Goal: Check status

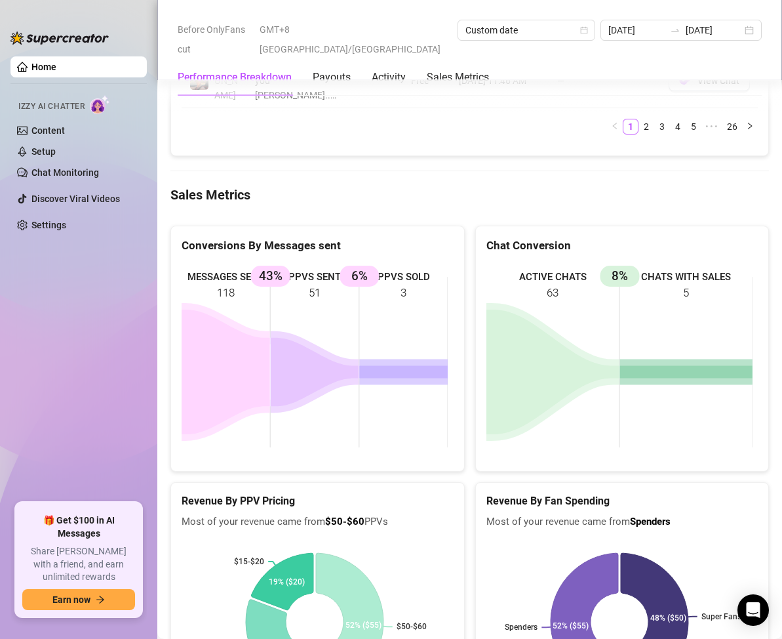
scroll to position [1705, 0]
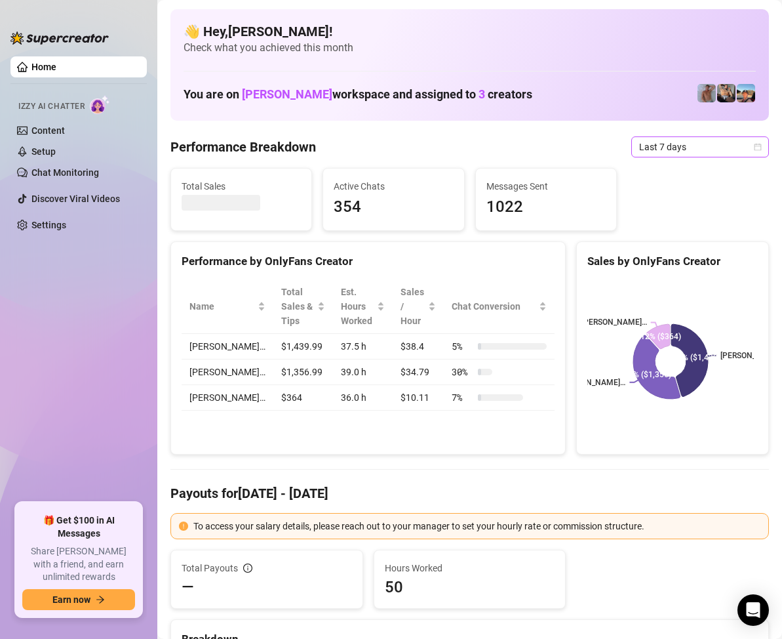
click at [754, 150] on icon "calendar" at bounding box center [758, 147] width 8 height 8
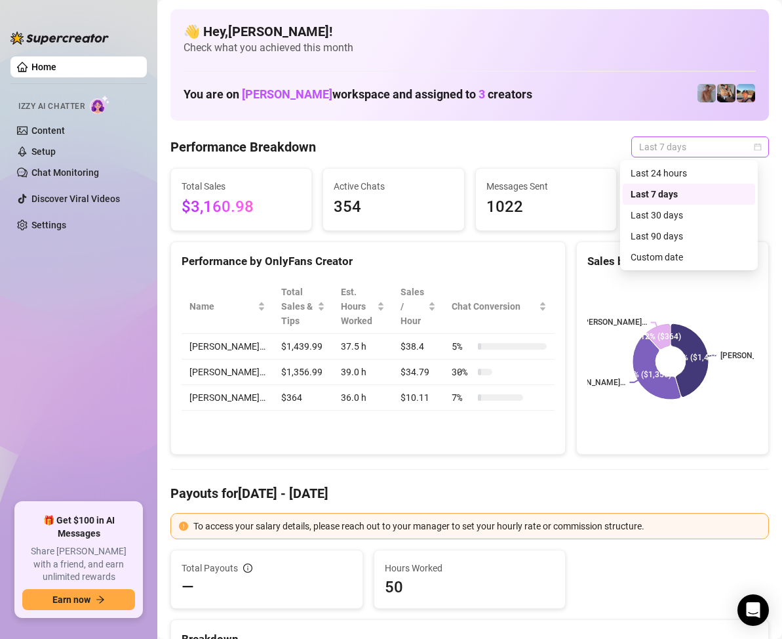
click at [754, 148] on icon "calendar" at bounding box center [758, 147] width 8 height 8
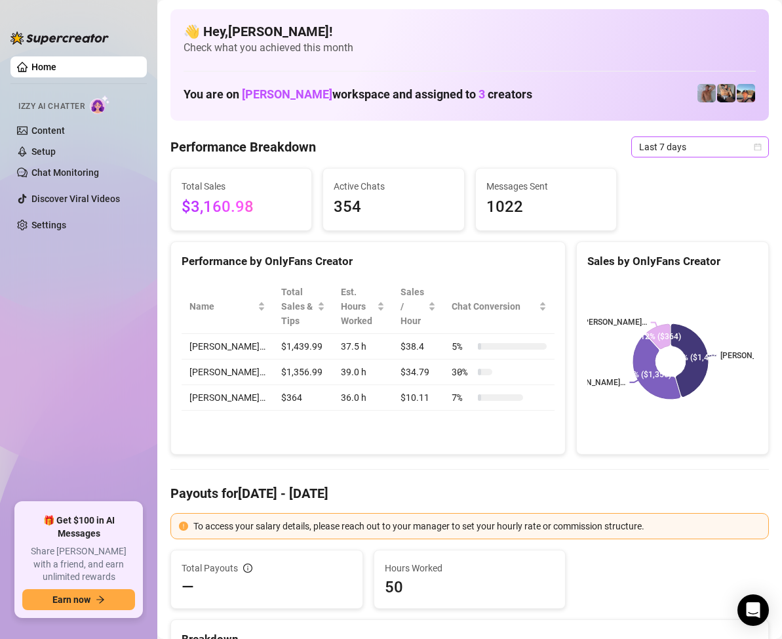
click at [755, 144] on icon "calendar" at bounding box center [758, 146] width 7 height 7
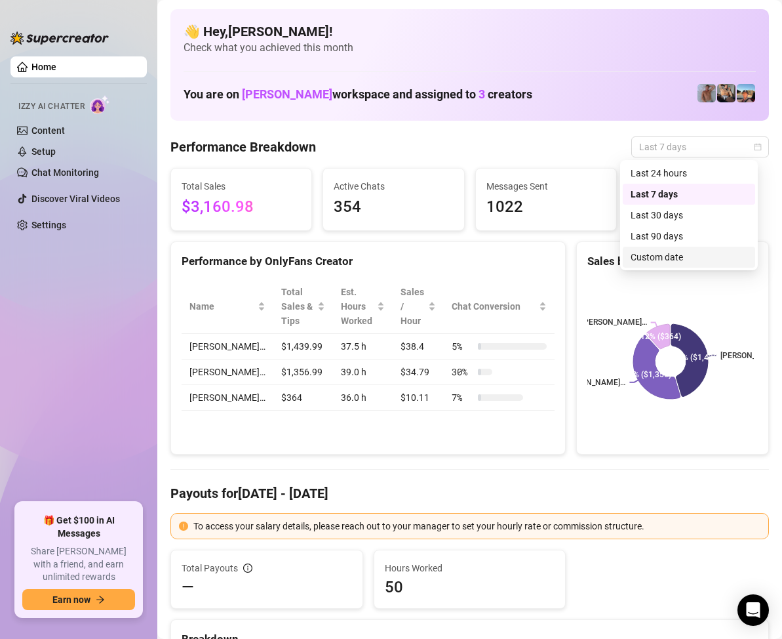
click at [670, 254] on div "Custom date" at bounding box center [689, 257] width 117 height 14
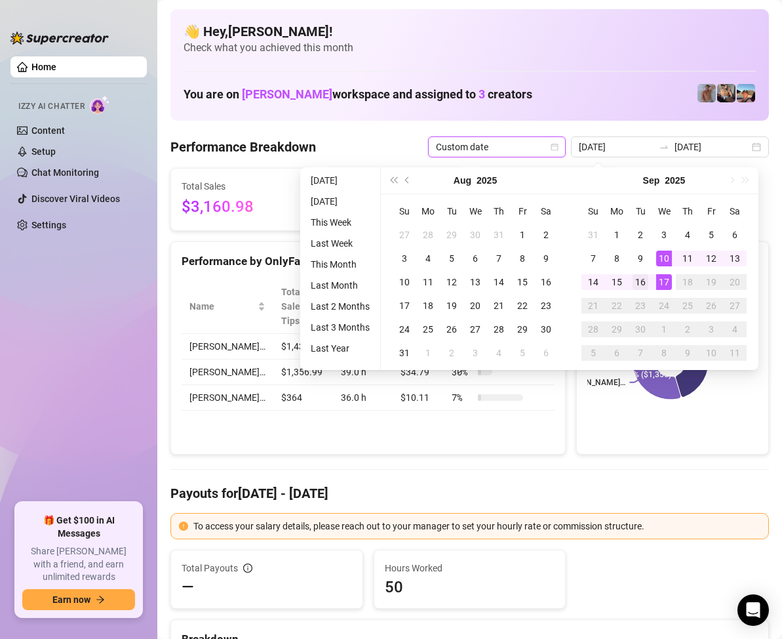
type input "[DATE]"
click at [635, 281] on div "16" at bounding box center [641, 282] width 16 height 16
click at [642, 277] on div "16" at bounding box center [641, 282] width 16 height 16
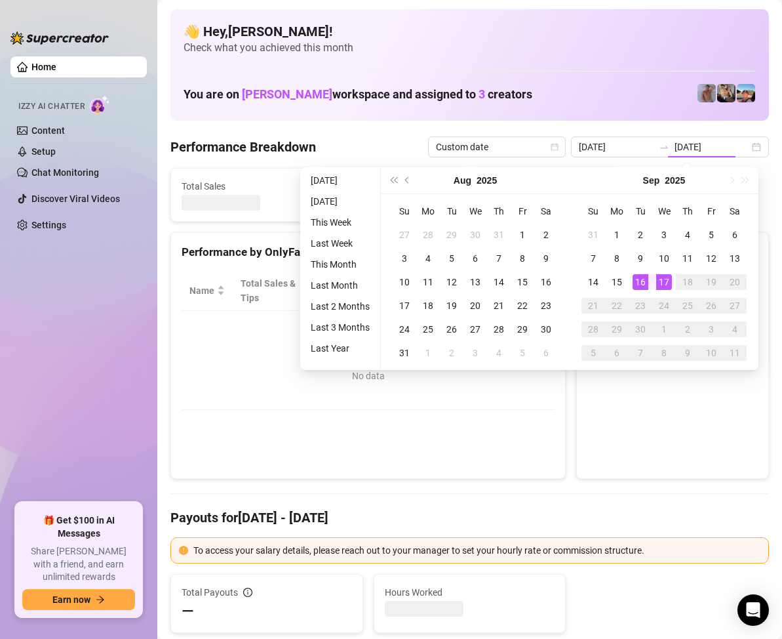
type input "[DATE]"
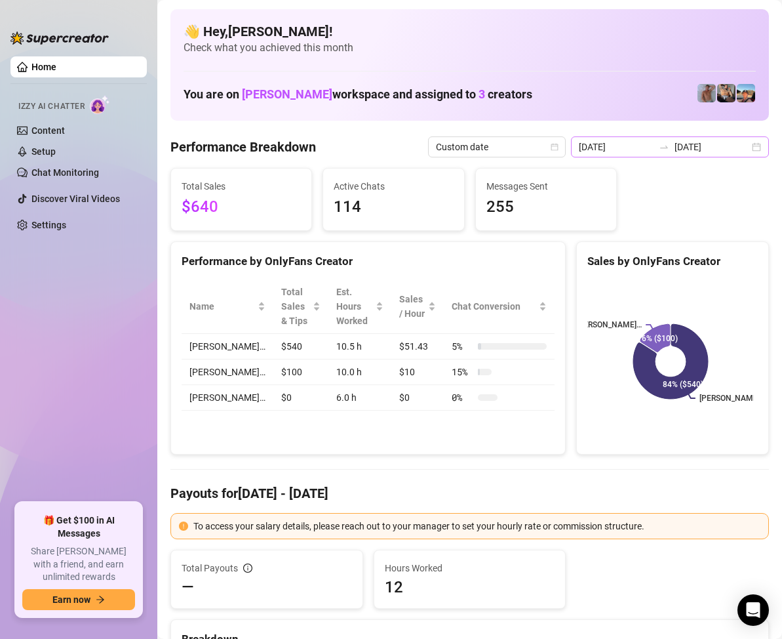
click at [747, 151] on div "[DATE] [DATE]" at bounding box center [670, 146] width 198 height 21
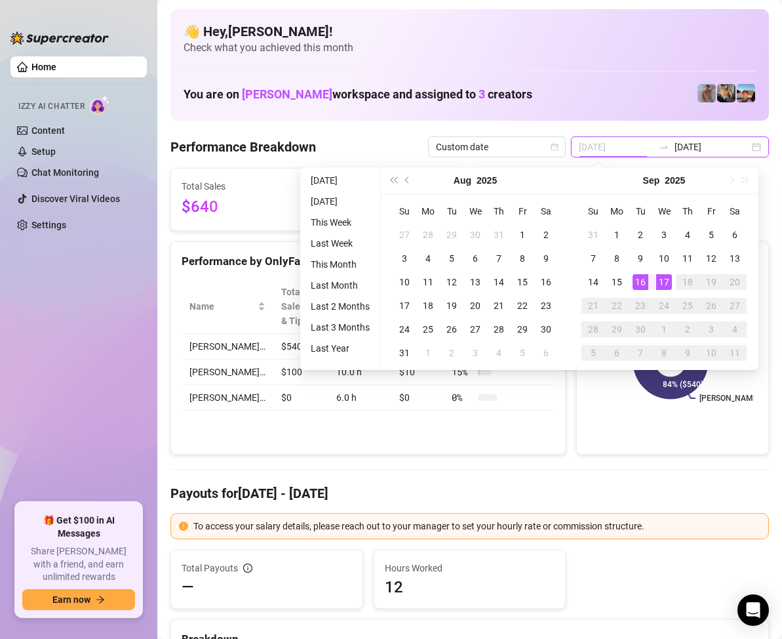
type input "[DATE]"
click at [665, 279] on div "17" at bounding box center [664, 282] width 16 height 16
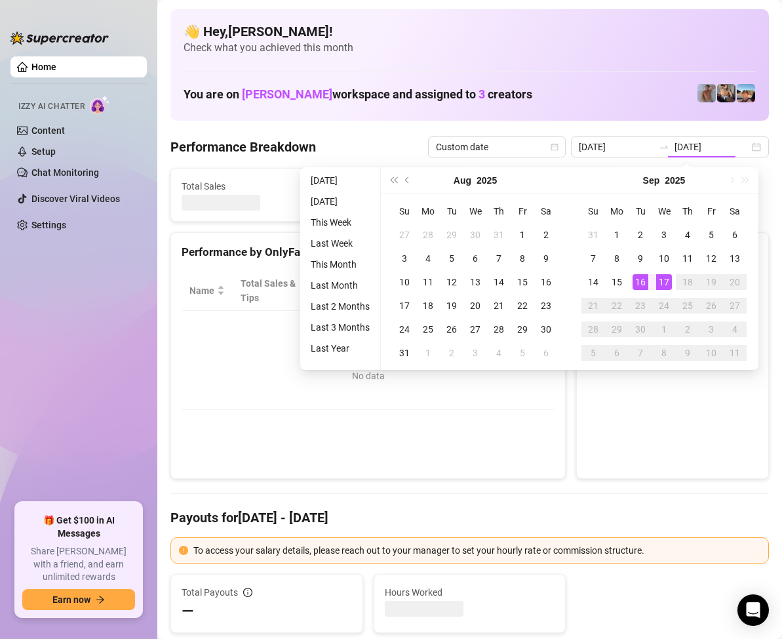
type input "[DATE]"
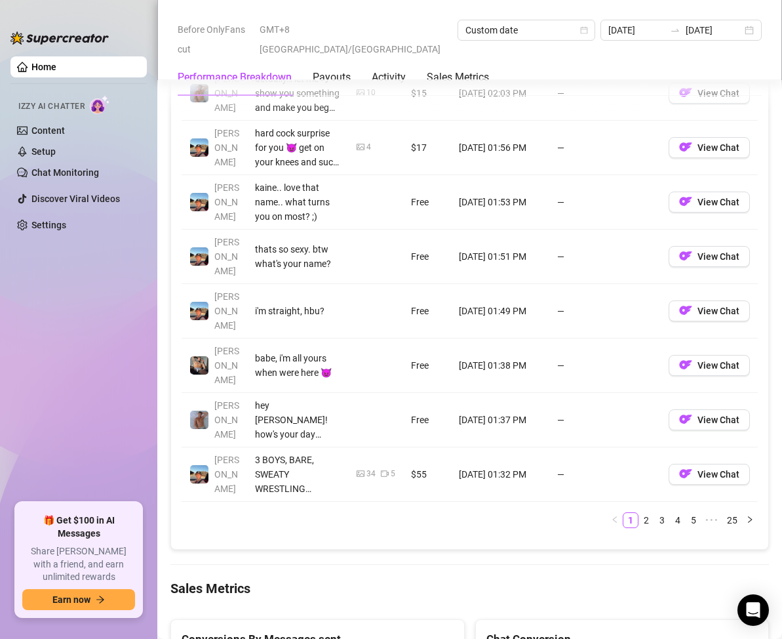
scroll to position [1639, 0]
